Goal: Book appointment/travel/reservation

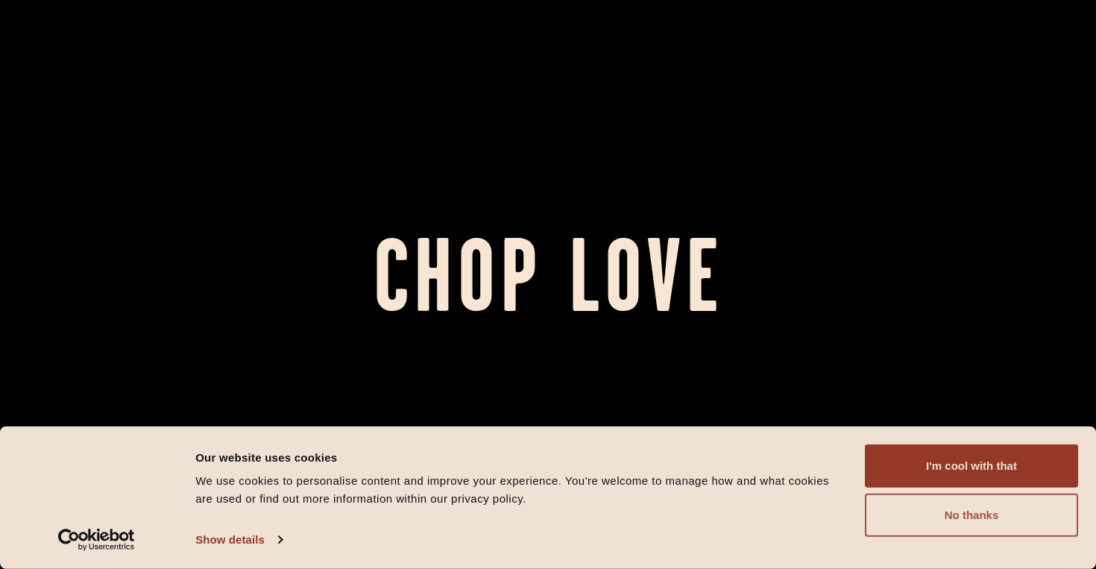
click at [973, 518] on button "No thanks" at bounding box center [971, 515] width 213 height 43
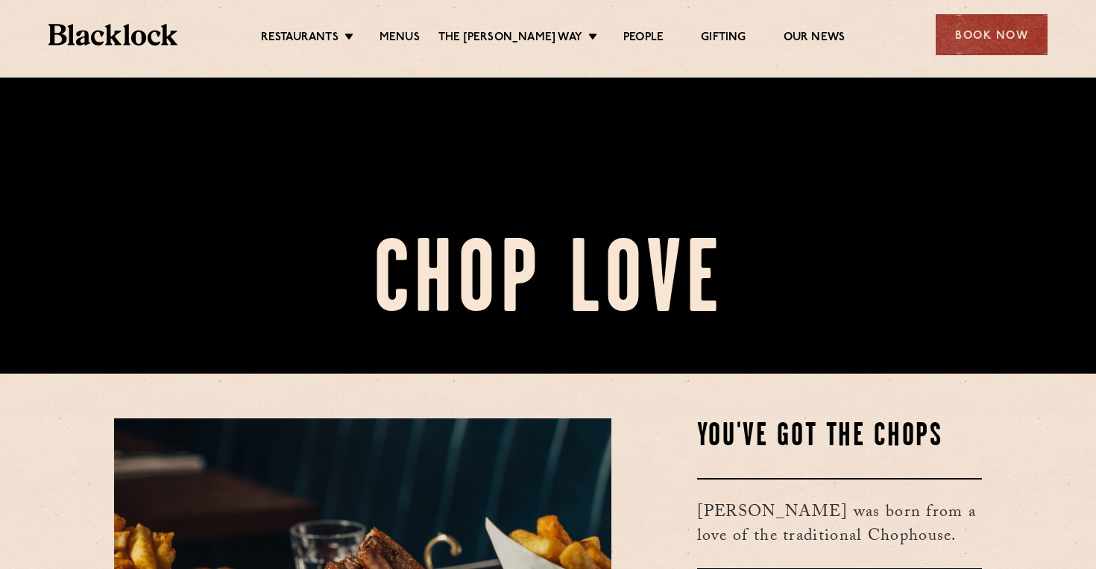
scroll to position [143, 0]
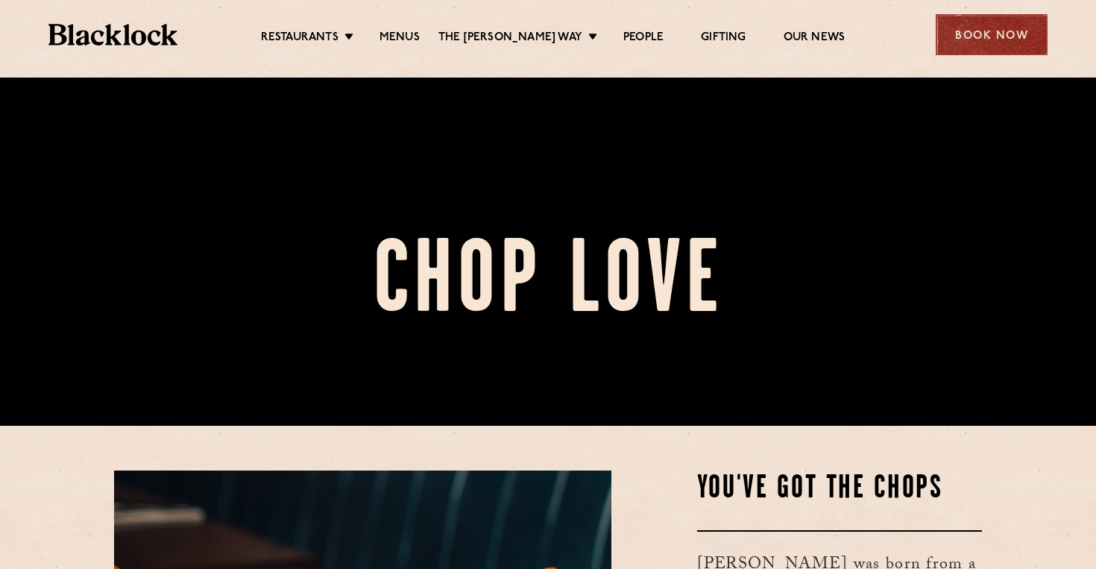
click at [972, 46] on div "Book Now" at bounding box center [992, 34] width 112 height 41
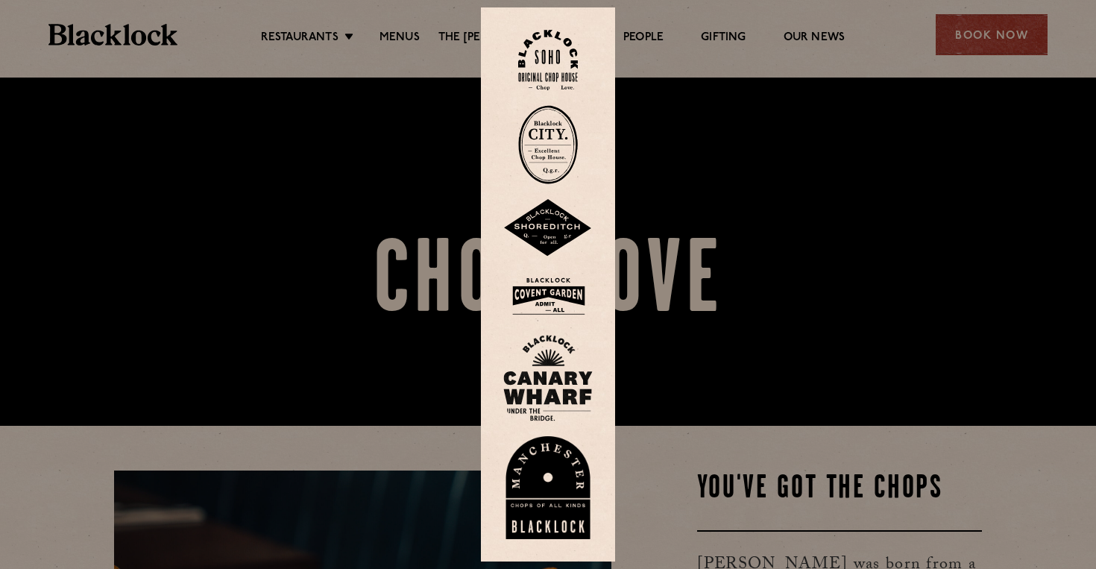
click at [562, 75] on img at bounding box center [548, 60] width 60 height 60
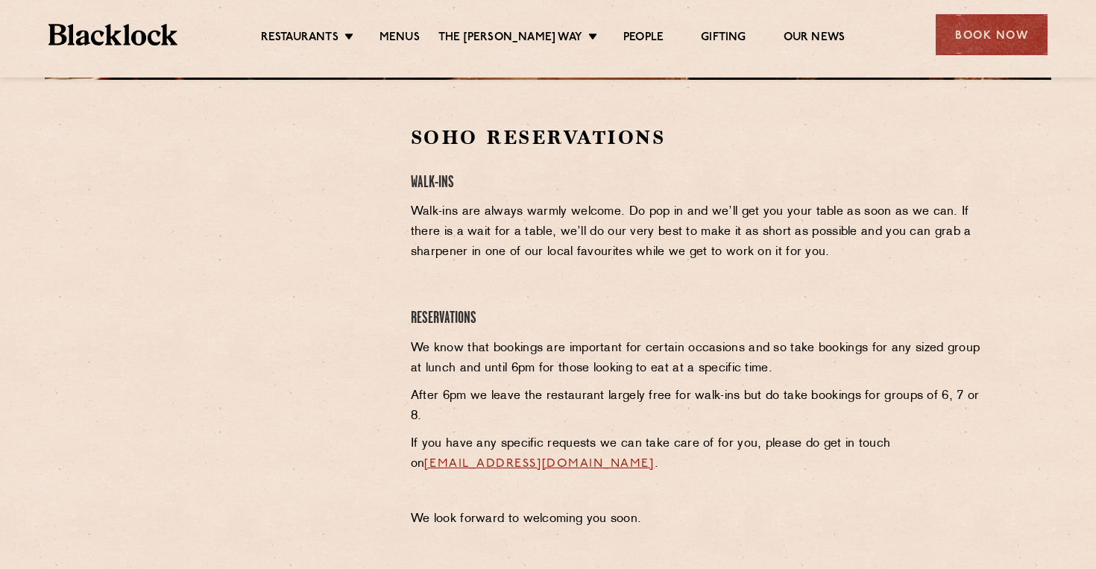
scroll to position [469, 0]
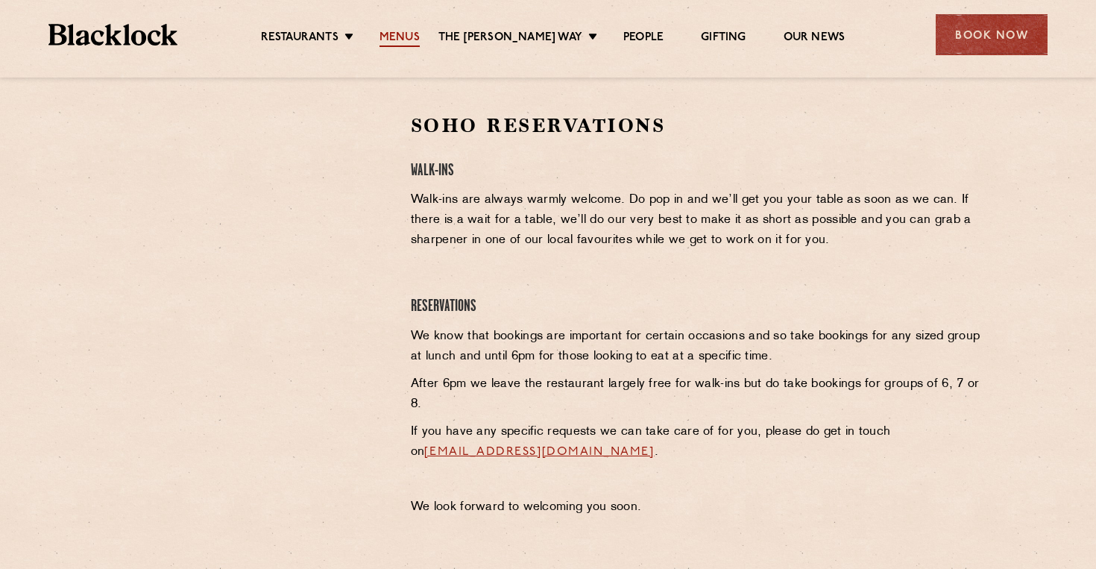
click at [407, 37] on link "Menus" at bounding box center [400, 39] width 40 height 16
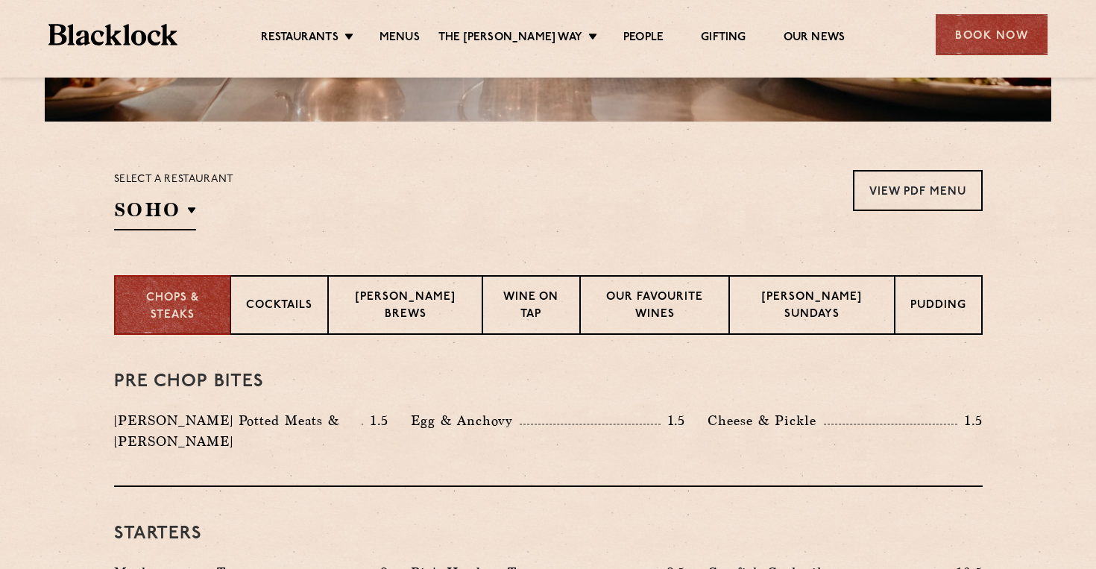
scroll to position [416, 0]
click at [818, 295] on p "[PERSON_NAME] Sundays" at bounding box center [812, 306] width 134 height 35
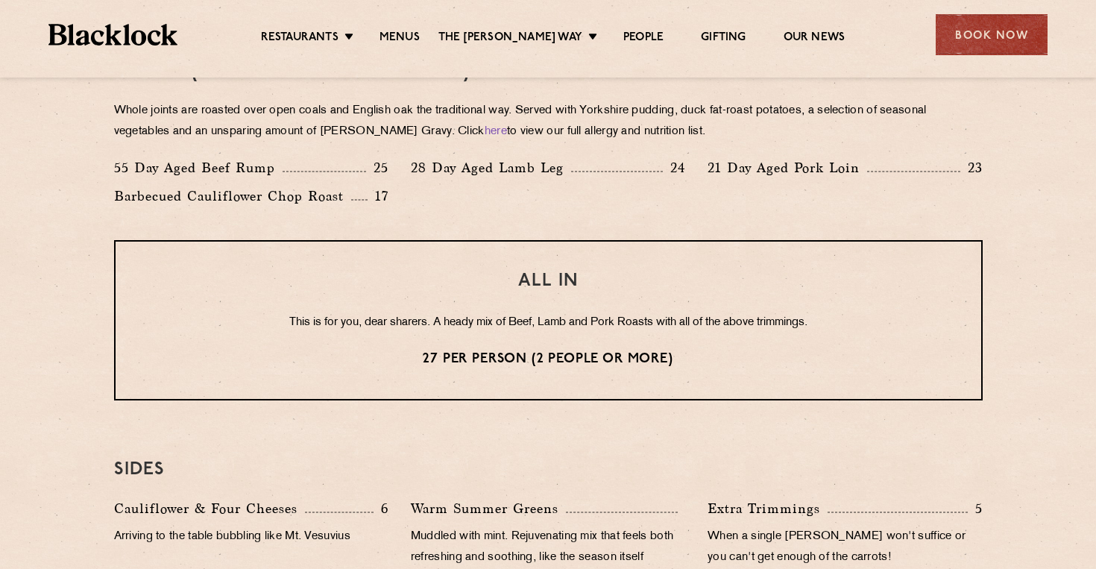
scroll to position [1071, 0]
